Goal: Information Seeking & Learning: Learn about a topic

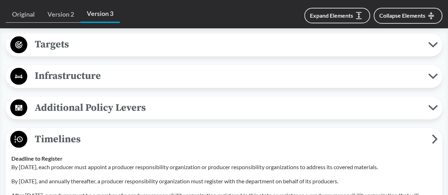
scroll to position [532, 0]
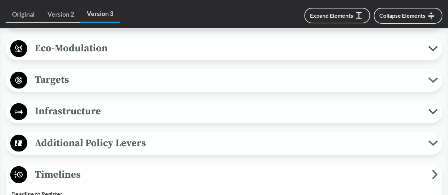
click at [83, 150] on button "Additional Policy Levers" at bounding box center [223, 143] width 431 height 18
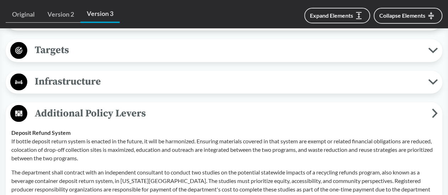
scroll to position [603, 0]
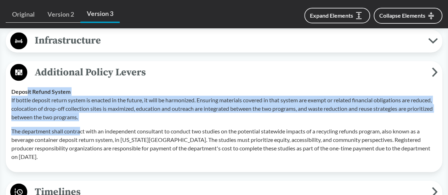
drag, startPoint x: 27, startPoint y: 93, endPoint x: 82, endPoint y: 120, distance: 60.9
click at [82, 120] on div "Deposit Refund System If bottle deposit return system is enacted in the future,…" at bounding box center [223, 124] width 425 height 74
click at [29, 104] on p "If bottle deposit return system is enacted in the future, it will be harmonized…" at bounding box center [223, 108] width 425 height 25
drag, startPoint x: 9, startPoint y: 96, endPoint x: 107, endPoint y: 121, distance: 100.5
click at [107, 121] on td "Deposit Refund System If bottle deposit return system is enacted in the future,…" at bounding box center [223, 123] width 431 height 85
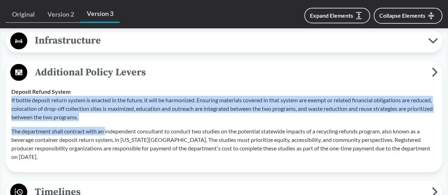
click at [74, 108] on p "If bottle deposit return system is enacted in the future, it will be harmonized…" at bounding box center [223, 108] width 425 height 25
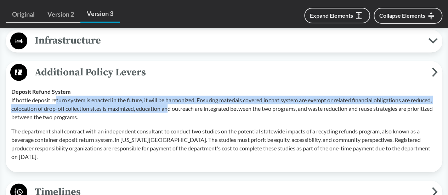
drag, startPoint x: 57, startPoint y: 96, endPoint x: 194, endPoint y: 104, distance: 137.2
click at [194, 104] on p "If bottle deposit return system is enacted in the future, it will be harmonized…" at bounding box center [223, 108] width 425 height 25
click at [116, 105] on p "If bottle deposit return system is enacted in the future, it will be harmonized…" at bounding box center [223, 108] width 425 height 25
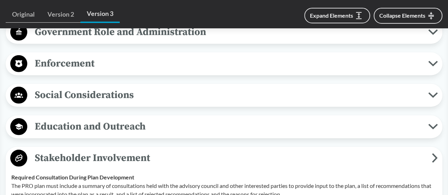
scroll to position [957, 0]
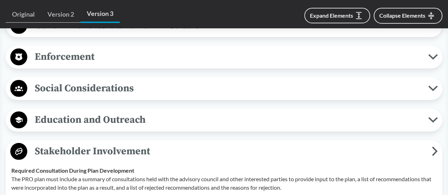
click at [151, 118] on span "Education and Outreach" at bounding box center [227, 120] width 401 height 16
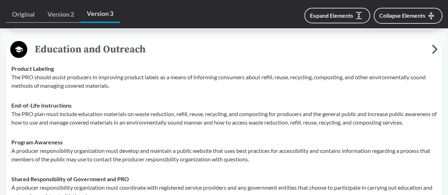
scroll to position [1027, 0]
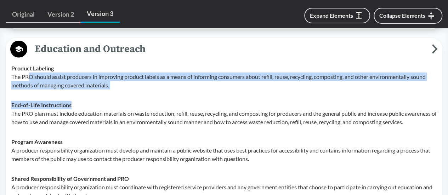
drag, startPoint x: 28, startPoint y: 73, endPoint x: 136, endPoint y: 98, distance: 111.3
click at [136, 98] on tbody "Product Labeling The PRO should assist producers in improving product labels as…" at bounding box center [223, 131] width 431 height 147
click at [81, 101] on div "End-of-Life Instructions The PRO plan must include education materials on waste…" at bounding box center [223, 113] width 425 height 25
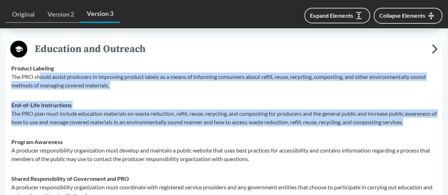
drag, startPoint x: 41, startPoint y: 70, endPoint x: 153, endPoint y: 127, distance: 125.5
click at [154, 127] on tbody "Product Labeling The PRO should assist producers in improving product labels as…" at bounding box center [223, 131] width 431 height 147
click at [109, 132] on td "End-of-Life Instructions The PRO plan must include education materials on waste…" at bounding box center [223, 113] width 431 height 37
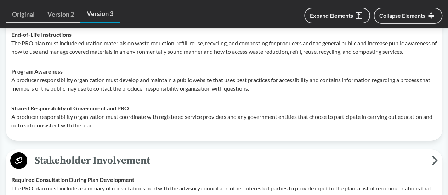
scroll to position [1098, 0]
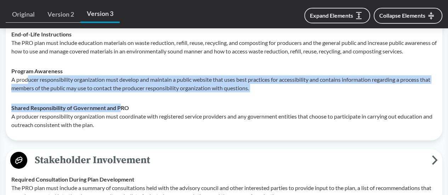
drag, startPoint x: 27, startPoint y: 87, endPoint x: 105, endPoint y: 118, distance: 84.8
click at [119, 116] on tbody "Product Labeling The PRO should assist producers in improving product labels as…" at bounding box center [223, 61] width 431 height 147
click at [86, 88] on p "A producer responsibility organization must develop and maintain a public websi…" at bounding box center [223, 83] width 425 height 17
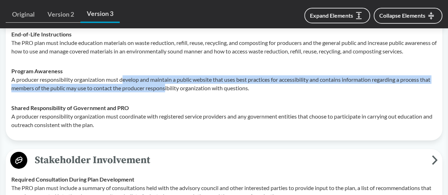
drag, startPoint x: 122, startPoint y: 86, endPoint x: 167, endPoint y: 94, distance: 45.6
click at [167, 92] on p "A producer responsibility organization must develop and maintain a public websi…" at bounding box center [223, 83] width 425 height 17
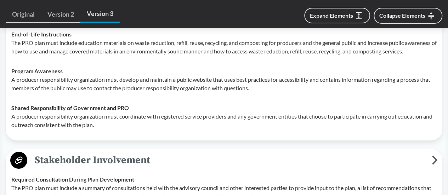
click at [154, 106] on td "Shared Responsibility of Government and PRO A producer responsibility organizat…" at bounding box center [223, 116] width 431 height 37
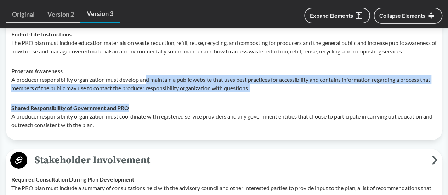
drag, startPoint x: 147, startPoint y: 83, endPoint x: 273, endPoint y: 106, distance: 128.0
click at [273, 106] on tbody "Product Labeling The PRO should assist producers in improving product labels as…" at bounding box center [223, 61] width 431 height 147
click at [245, 92] on p "A producer responsibility organization must develop and maintain a public websi…" at bounding box center [223, 83] width 425 height 17
click at [242, 88] on p "A producer responsibility organization must develop and maintain a public websi…" at bounding box center [223, 83] width 425 height 17
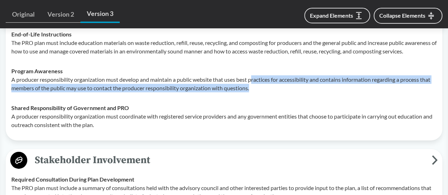
drag, startPoint x: 253, startPoint y: 85, endPoint x: 348, endPoint y: 97, distance: 95.5
click at [348, 92] on p "A producer responsibility organization must develop and maintain a public websi…" at bounding box center [223, 83] width 425 height 17
click at [284, 92] on p "A producer responsibility organization must develop and maintain a public websi…" at bounding box center [223, 83] width 425 height 17
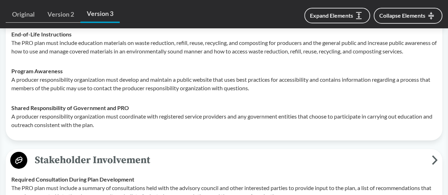
click at [18, 74] on strong "Program Awareness" at bounding box center [36, 71] width 51 height 7
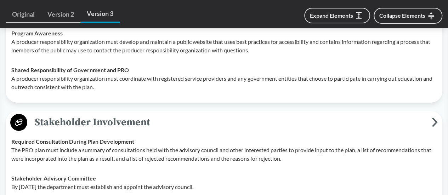
scroll to position [1169, 0]
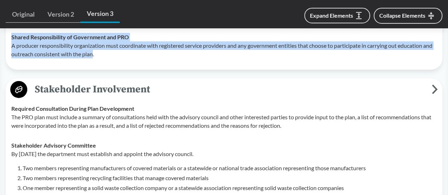
drag, startPoint x: 11, startPoint y: 42, endPoint x: 104, endPoint y: 68, distance: 96.1
click at [104, 64] on td "Shared Responsibility of Government and PRO A producer responsibility organizat…" at bounding box center [223, 45] width 431 height 37
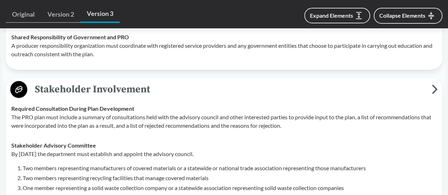
click at [107, 58] on p "A producer responsibility organization must coordinate with registered service …" at bounding box center [223, 49] width 425 height 17
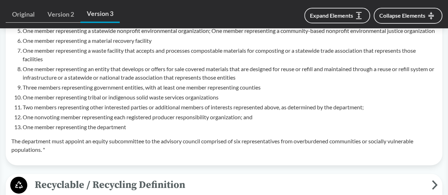
scroll to position [1452, 0]
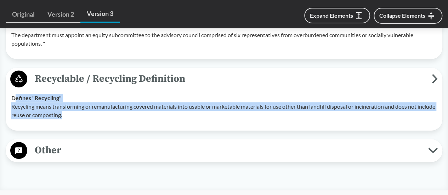
drag, startPoint x: 14, startPoint y: 113, endPoint x: 117, endPoint y: 133, distance: 105.3
click at [117, 119] on div "Defines "Recycling" Recycling means transforming or remanufacturing covered mat…" at bounding box center [223, 106] width 425 height 25
click at [93, 119] on p "Recycling means transforming or remanufacturing covered materials into usable o…" at bounding box center [223, 110] width 425 height 17
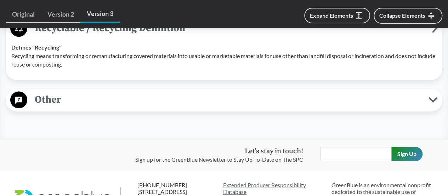
scroll to position [1523, 0]
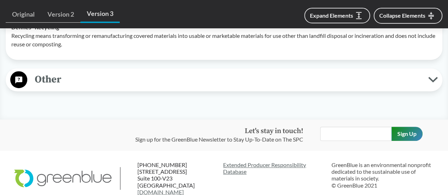
click at [87, 87] on span "Other" at bounding box center [227, 79] width 401 height 16
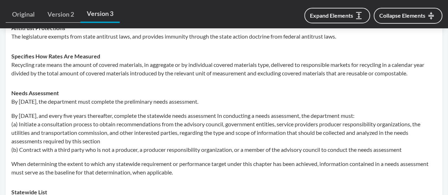
scroll to position [1558, 0]
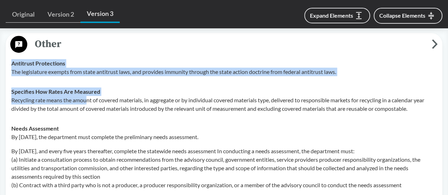
drag, startPoint x: 10, startPoint y: 78, endPoint x: 89, endPoint y: 120, distance: 89.5
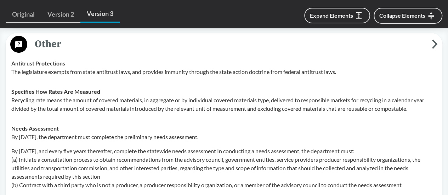
click at [130, 113] on p "Recycling rate means the amount of covered materials, in aggregate or by indivi…" at bounding box center [223, 104] width 425 height 17
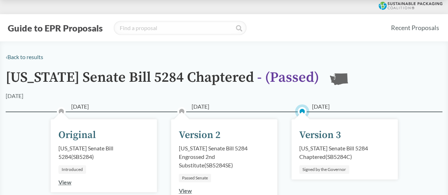
scroll to position [283, 0]
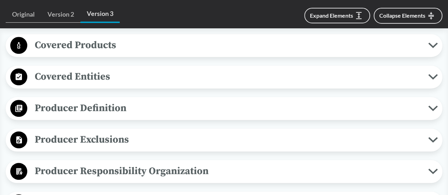
click at [129, 43] on span "Covered Products" at bounding box center [227, 45] width 401 height 16
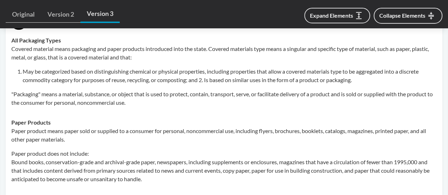
scroll to position [319, 0]
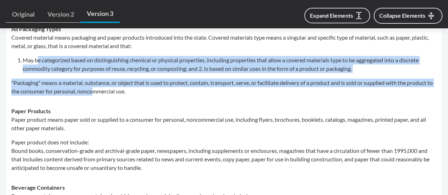
drag, startPoint x: 39, startPoint y: 53, endPoint x: 97, endPoint y: 101, distance: 74.9
click at [100, 100] on td "All Packaging Types Covered material means packaging and paper products introdu…" at bounding box center [223, 60] width 431 height 82
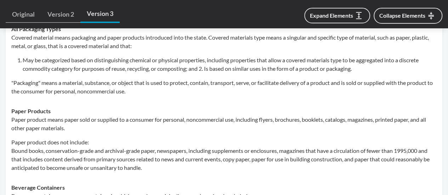
click at [66, 103] on td "Paper Products Paper product means paper sold or supplied to a consumer for per…" at bounding box center [223, 139] width 431 height 76
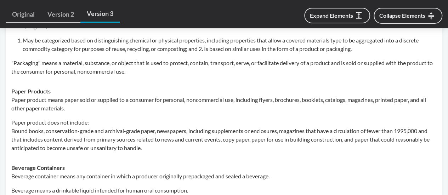
scroll to position [354, 0]
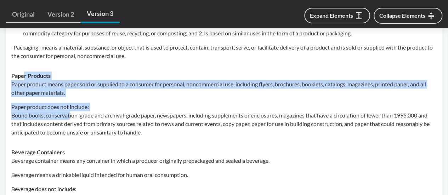
drag, startPoint x: 23, startPoint y: 78, endPoint x: 70, endPoint y: 119, distance: 62.2
click at [70, 119] on div "Paper Products Paper product means paper sold or supplied to a consumer for per…" at bounding box center [223, 103] width 425 height 65
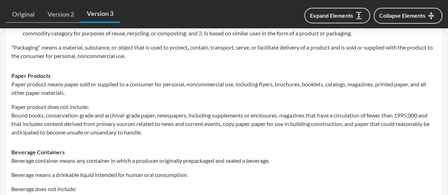
click at [42, 141] on td "Paper Products Paper product means paper sold or supplied to a consumer for per…" at bounding box center [223, 104] width 431 height 76
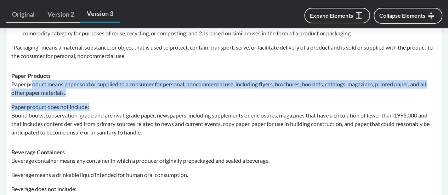
drag, startPoint x: 33, startPoint y: 82, endPoint x: 90, endPoint y: 100, distance: 60.2
click at [90, 100] on div "Paper product means paper sold or supplied to a consumer for personal, noncomme…" at bounding box center [223, 108] width 425 height 57
click at [69, 90] on p "Paper product means paper sold or supplied to a consumer for personal, noncomme…" at bounding box center [223, 88] width 425 height 17
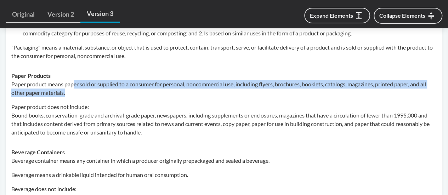
drag, startPoint x: 75, startPoint y: 84, endPoint x: 138, endPoint y: 94, distance: 64.1
click at [138, 94] on p "Paper product means paper sold or supplied to a consumer for personal, noncomme…" at bounding box center [223, 88] width 425 height 17
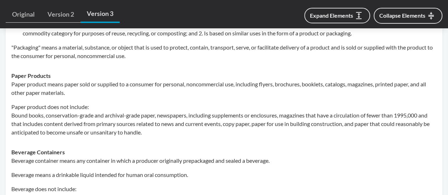
click at [119, 98] on div "Paper product means paper sold or supplied to a consumer for personal, noncomme…" at bounding box center [223, 108] width 425 height 57
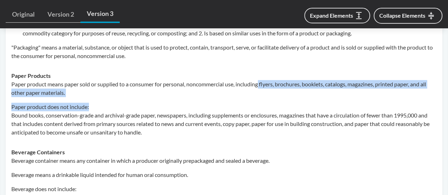
drag, startPoint x: 260, startPoint y: 84, endPoint x: 317, endPoint y: 100, distance: 59.4
click at [317, 100] on div "Paper product means paper sold or supplied to a consumer for personal, noncomme…" at bounding box center [223, 108] width 425 height 57
click at [251, 108] on p "Paper product does not include: Bound books, conservation-grade and archival-gr…" at bounding box center [223, 120] width 425 height 34
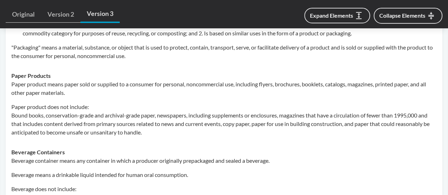
scroll to position [389, 0]
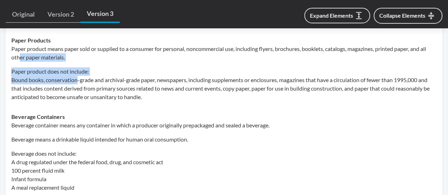
drag, startPoint x: 19, startPoint y: 56, endPoint x: 77, endPoint y: 81, distance: 63.2
click at [77, 81] on div "Paper product means paper sold or supplied to a consumer for personal, noncomme…" at bounding box center [223, 73] width 425 height 57
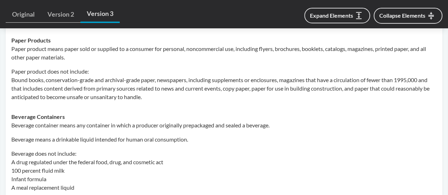
click at [42, 94] on p "Paper product does not include: Bound books, conservation-grade and archival-gr…" at bounding box center [223, 84] width 425 height 34
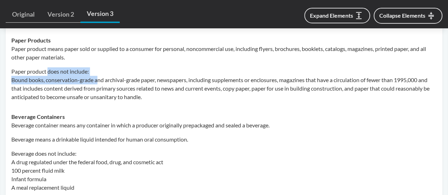
drag, startPoint x: 48, startPoint y: 75, endPoint x: 97, endPoint y: 78, distance: 48.9
click at [97, 78] on p "Paper product does not include: Bound books, conservation-grade and archival-gr…" at bounding box center [223, 84] width 425 height 34
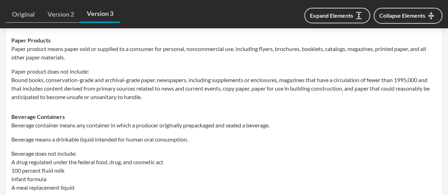
click at [62, 87] on p "Paper product does not include: Bound books, conservation-grade and archival-gr…" at bounding box center [223, 84] width 425 height 34
click at [35, 75] on p "Paper product does not include: Bound books, conservation-grade and archival-gr…" at bounding box center [223, 84] width 425 height 34
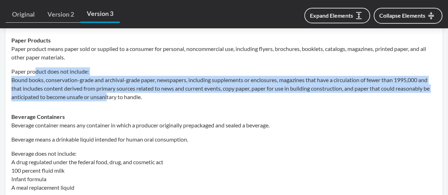
drag, startPoint x: 36, startPoint y: 72, endPoint x: 108, endPoint y: 93, distance: 75.5
click at [108, 93] on p "Paper product does not include: Bound books, conservation-grade and archival-gr…" at bounding box center [223, 84] width 425 height 34
click at [88, 98] on p "Paper product does not include: Bound books, conservation-grade and archival-gr…" at bounding box center [223, 84] width 425 height 34
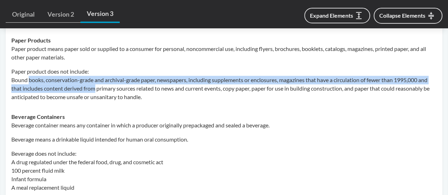
drag, startPoint x: 28, startPoint y: 78, endPoint x: 95, endPoint y: 93, distance: 68.2
click at [95, 92] on p "Paper product does not include: Bound books, conservation-grade and archival-gr…" at bounding box center [223, 84] width 425 height 34
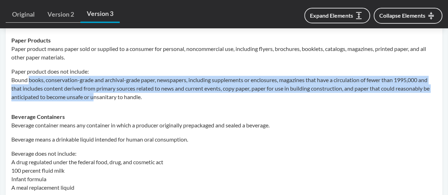
click at [84, 102] on td "Paper Products Paper product means paper sold or supplied to a consumer for per…" at bounding box center [223, 68] width 431 height 76
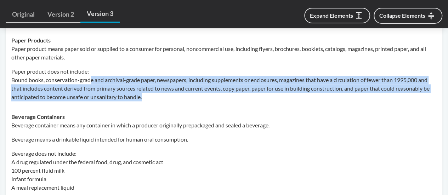
drag, startPoint x: 90, startPoint y: 80, endPoint x: 210, endPoint y: 91, distance: 120.1
click at [190, 96] on p "Paper product does not include: Bound books, conservation-grade and archival-gr…" at bounding box center [223, 84] width 425 height 34
click at [247, 84] on p "Paper product does not include: Bound books, conservation-grade and archival-gr…" at bounding box center [223, 84] width 425 height 34
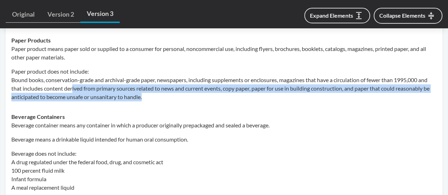
drag, startPoint x: 72, startPoint y: 88, endPoint x: 195, endPoint y: 98, distance: 123.6
click at [195, 98] on p "Paper product does not include: Bound books, conservation-grade and archival-gr…" at bounding box center [223, 84] width 425 height 34
click at [166, 100] on p "Paper product does not include: Bound books, conservation-grade and archival-gr…" at bounding box center [223, 84] width 425 height 34
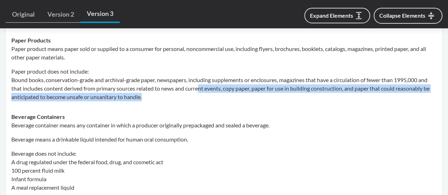
drag, startPoint x: 201, startPoint y: 90, endPoint x: 258, endPoint y: 98, distance: 56.9
click at [258, 98] on p "Paper product does not include: Bound books, conservation-grade and archival-gr…" at bounding box center [223, 84] width 425 height 34
click at [215, 98] on p "Paper product does not include: Bound books, conservation-grade and archival-gr…" at bounding box center [223, 84] width 425 height 34
drag, startPoint x: 229, startPoint y: 89, endPoint x: 280, endPoint y: 97, distance: 50.9
click at [280, 97] on p "Paper product does not include: Bound books, conservation-grade and archival-gr…" at bounding box center [223, 84] width 425 height 34
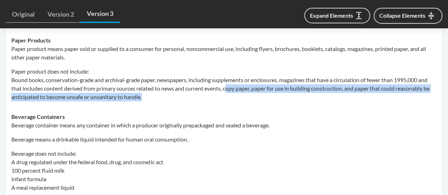
click at [245, 104] on td "Paper Products Paper product means paper sold or supplied to a consumer for per…" at bounding box center [223, 68] width 431 height 76
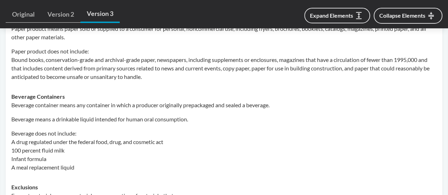
scroll to position [425, 0]
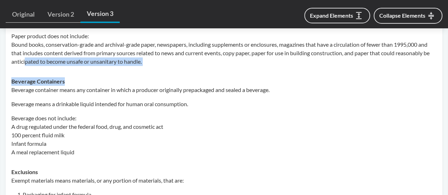
drag, startPoint x: 24, startPoint y: 63, endPoint x: 154, endPoint y: 76, distance: 129.9
click at [100, 78] on div "Beverage Containers Beverage container means any container in which a producer …" at bounding box center [223, 116] width 425 height 79
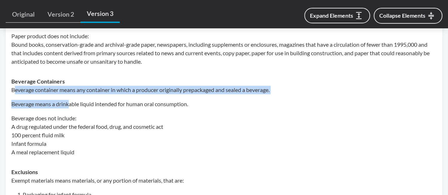
drag, startPoint x: 16, startPoint y: 90, endPoint x: 69, endPoint y: 108, distance: 55.4
click at [70, 107] on div "Beverage container means any container in which a producer originally prepackag…" at bounding box center [223, 121] width 425 height 71
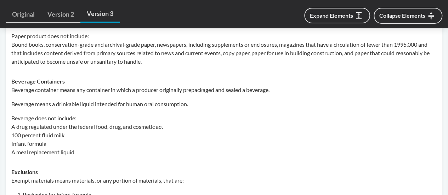
click at [56, 114] on p "Beverage does not include: A drug regulated under the federal food, drug, and c…" at bounding box center [223, 135] width 425 height 42
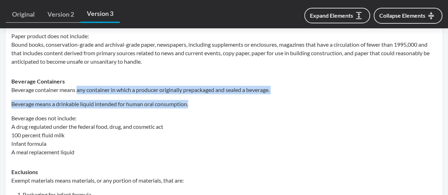
drag, startPoint x: 78, startPoint y: 90, endPoint x: 205, endPoint y: 104, distance: 128.2
click at [205, 104] on div "Beverage container means any container in which a producer originally prepackag…" at bounding box center [223, 121] width 425 height 71
click at [194, 105] on p "Beverage means a drinkable liquid intended for human oral consumption." at bounding box center [223, 104] width 425 height 8
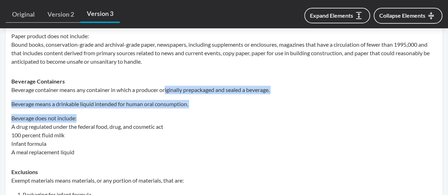
drag, startPoint x: 167, startPoint y: 92, endPoint x: 214, endPoint y: 114, distance: 51.8
click at [214, 114] on div "Beverage container means any container in which a producer originally prepackag…" at bounding box center [223, 121] width 425 height 71
click at [99, 116] on p "Beverage does not include: A drug regulated under the federal food, drug, and c…" at bounding box center [223, 135] width 425 height 42
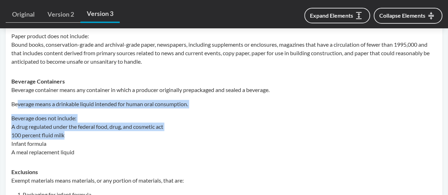
drag, startPoint x: 17, startPoint y: 105, endPoint x: 97, endPoint y: 132, distance: 84.8
click at [97, 132] on div "Beverage container means any container in which a producer originally prepackag…" at bounding box center [223, 121] width 425 height 71
click at [85, 107] on p "Beverage means a drinkable liquid intended for human oral consumption." at bounding box center [223, 104] width 425 height 8
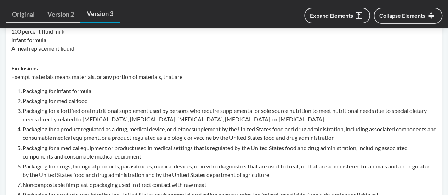
scroll to position [531, 0]
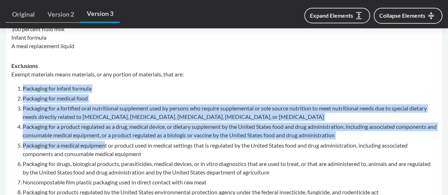
drag, startPoint x: 23, startPoint y: 90, endPoint x: 105, endPoint y: 143, distance: 98.5
click at [105, 143] on ol "Packaging for infant formula Packaging for medical food Packaging for a fortifi…" at bounding box center [230, 174] width 414 height 180
click at [117, 94] on li "Packaging for medical food" at bounding box center [230, 98] width 414 height 8
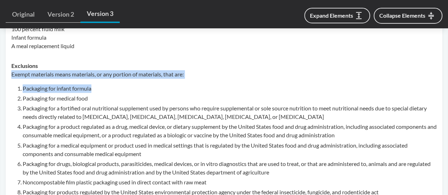
drag, startPoint x: 11, startPoint y: 74, endPoint x: 166, endPoint y: 81, distance: 155.2
click at [122, 91] on li "Packaging for infant formula" at bounding box center [230, 88] width 414 height 8
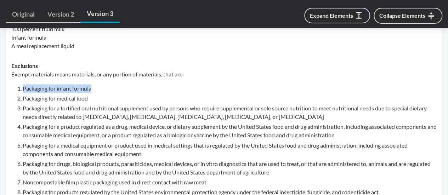
drag, startPoint x: 22, startPoint y: 87, endPoint x: 106, endPoint y: 92, distance: 84.0
click at [106, 92] on li "Packaging for infant formula" at bounding box center [230, 88] width 414 height 8
click at [57, 96] on li "Packaging for medical food" at bounding box center [230, 98] width 414 height 8
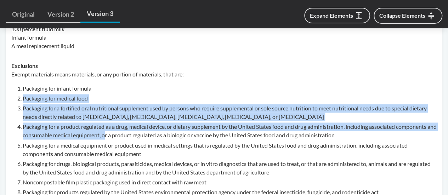
drag, startPoint x: 27, startPoint y: 97, endPoint x: 116, endPoint y: 136, distance: 97.0
click at [116, 136] on ol "Packaging for infant formula Packaging for medical food Packaging for a fortifi…" at bounding box center [230, 174] width 414 height 180
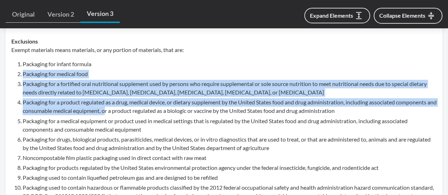
scroll to position [566, 0]
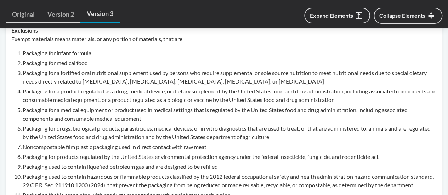
click at [75, 112] on li "Packaging for a medical equipment or product used in medical settings that is r…" at bounding box center [230, 113] width 414 height 17
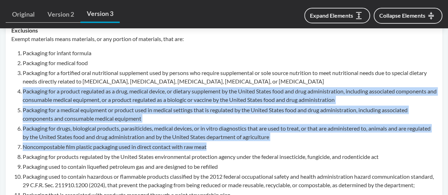
drag, startPoint x: 23, startPoint y: 90, endPoint x: 218, endPoint y: 145, distance: 202.1
click at [218, 145] on ol "Packaging for infant formula Packaging for medical food Packaging for a fortifi…" at bounding box center [230, 139] width 414 height 180
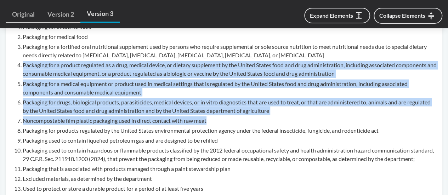
scroll to position [637, 0]
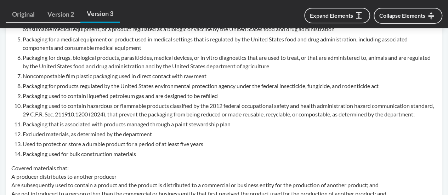
click at [74, 105] on li "Packaging used to contain hazardous or flammable products classified by the 201…" at bounding box center [230, 109] width 414 height 17
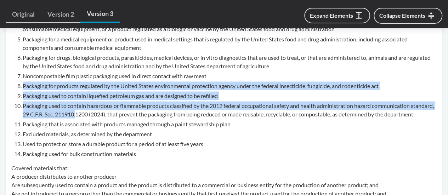
drag, startPoint x: 23, startPoint y: 86, endPoint x: 102, endPoint y: 116, distance: 84.7
click at [102, 116] on ol "Packaging for infant formula Packaging for medical food Packaging for a fortifi…" at bounding box center [230, 68] width 414 height 180
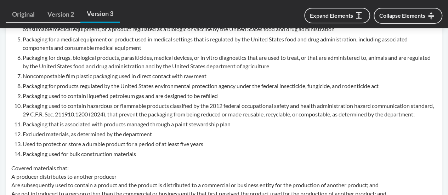
click at [127, 118] on li "Packaging used to contain hazardous or flammable products classified by the 201…" at bounding box center [230, 109] width 414 height 17
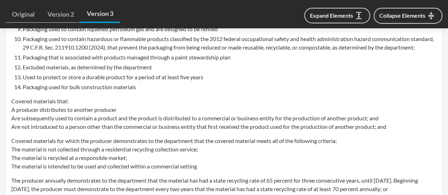
scroll to position [708, 0]
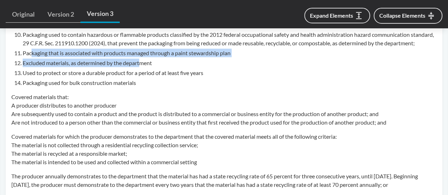
drag, startPoint x: 31, startPoint y: 64, endPoint x: 142, endPoint y: 73, distance: 111.4
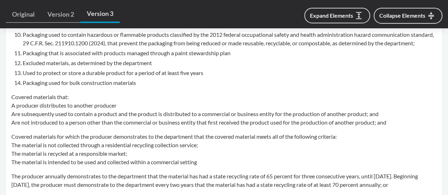
click at [123, 77] on li "Used to protect or store a durable product for a period of at least five years" at bounding box center [230, 73] width 414 height 8
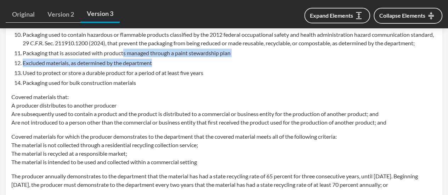
drag, startPoint x: 125, startPoint y: 63, endPoint x: 186, endPoint y: 69, distance: 61.5
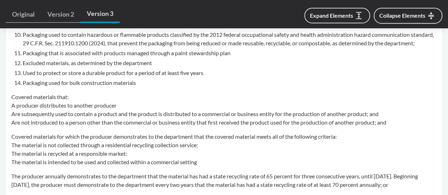
click at [141, 77] on li "Used to protect or store a durable product for a period of at least five years" at bounding box center [230, 73] width 414 height 8
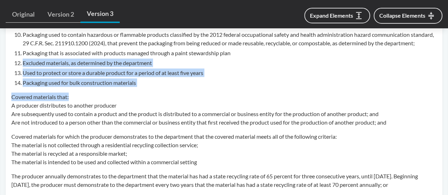
drag, startPoint x: 21, startPoint y: 72, endPoint x: 76, endPoint y: 103, distance: 63.2
click at [76, 103] on div "Exempt materials means materials, or any portion of materials, that are: Packag…" at bounding box center [223, 68] width 425 height 350
click at [15, 108] on p "Covered materials that: A producer distributes to another producer Are subseque…" at bounding box center [223, 110] width 425 height 34
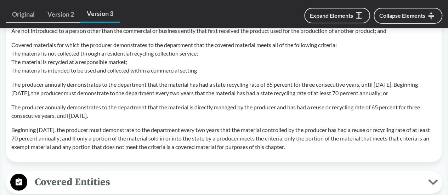
scroll to position [779, 0]
